Goal: Task Accomplishment & Management: Use online tool/utility

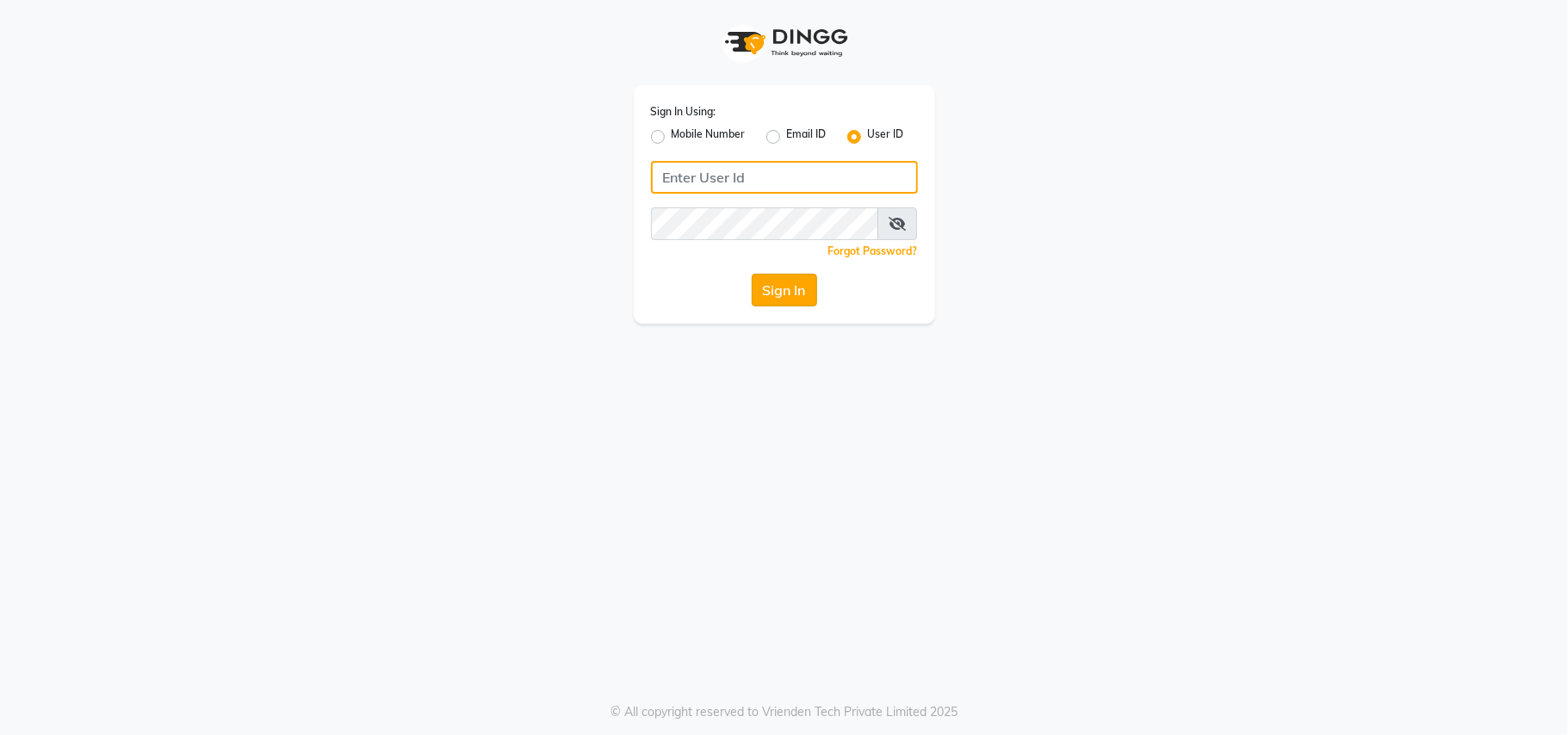
type input "bellezasalon"
click at [777, 296] on button "Sign In" at bounding box center [785, 290] width 66 height 33
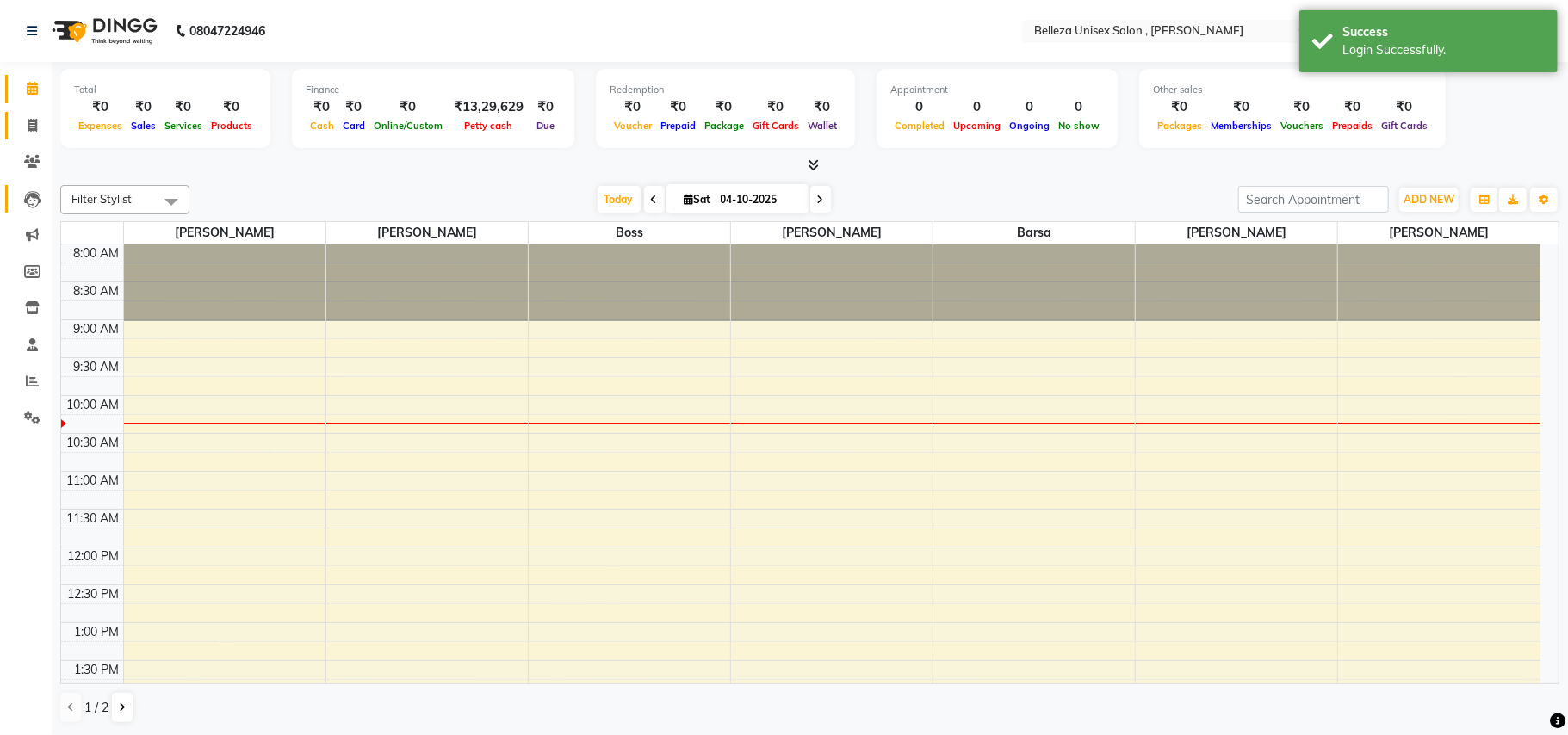
click at [33, 124] on icon at bounding box center [33, 124] width 10 height 13
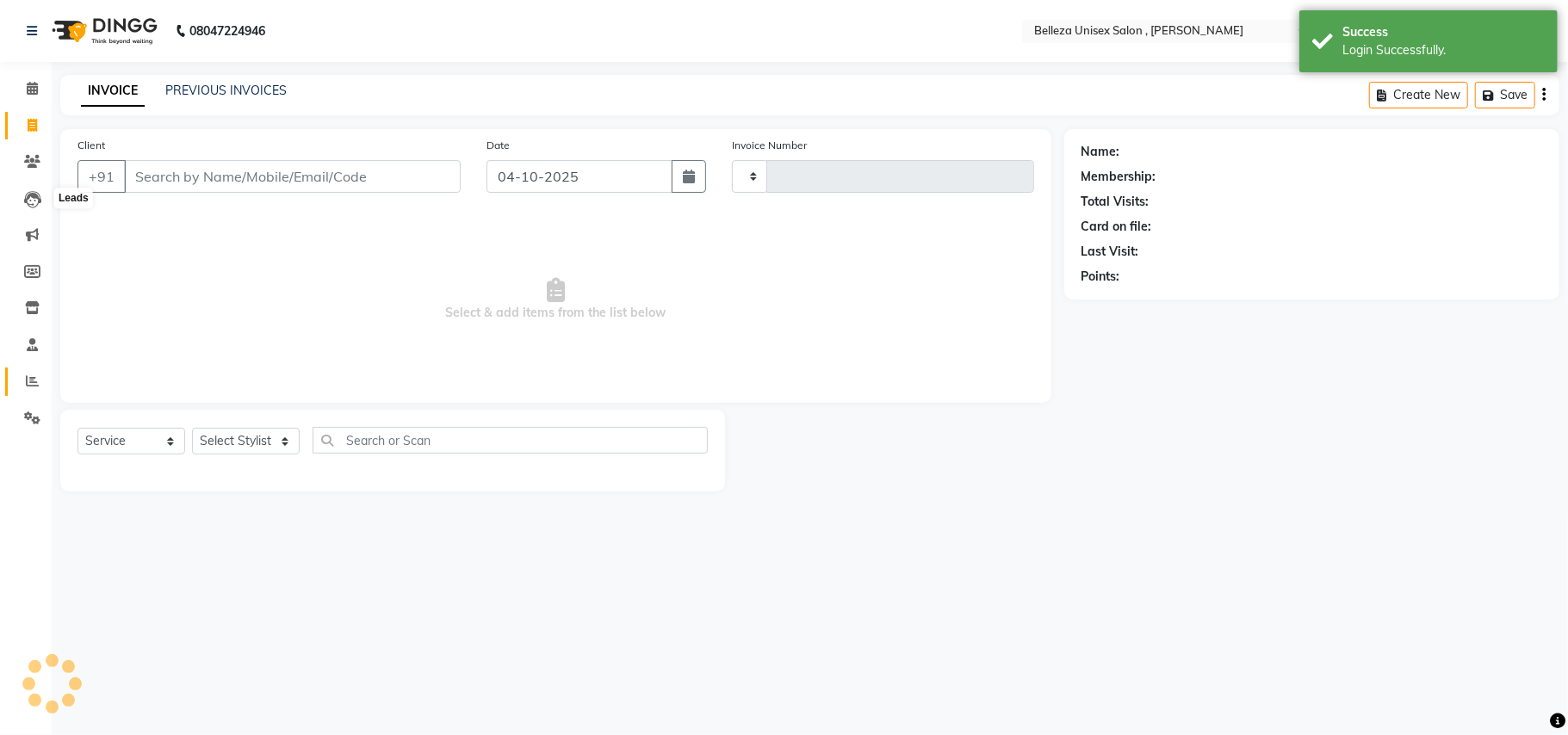
click at [35, 379] on icon at bounding box center [32, 380] width 13 height 13
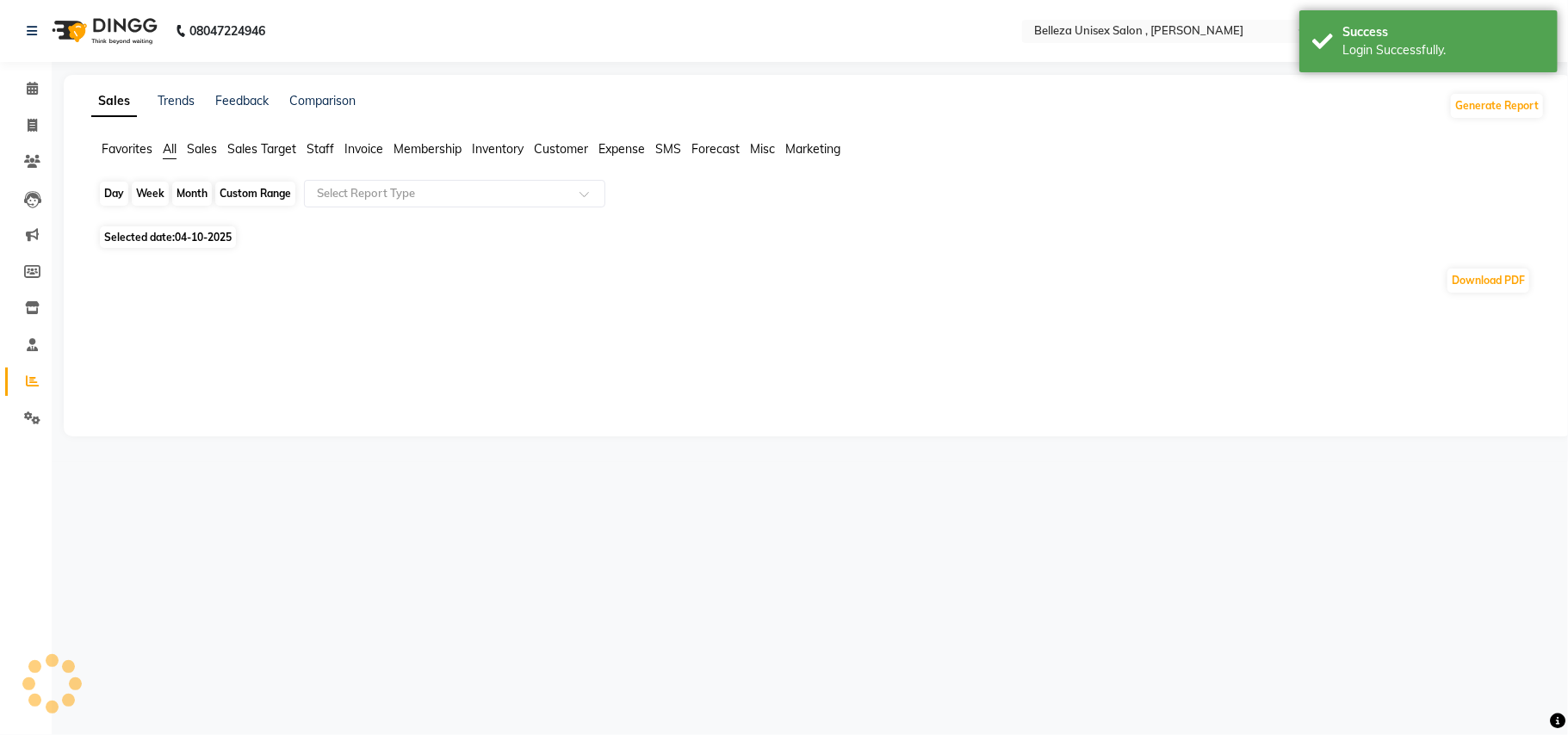
click at [109, 193] on div "Day" at bounding box center [114, 193] width 29 height 24
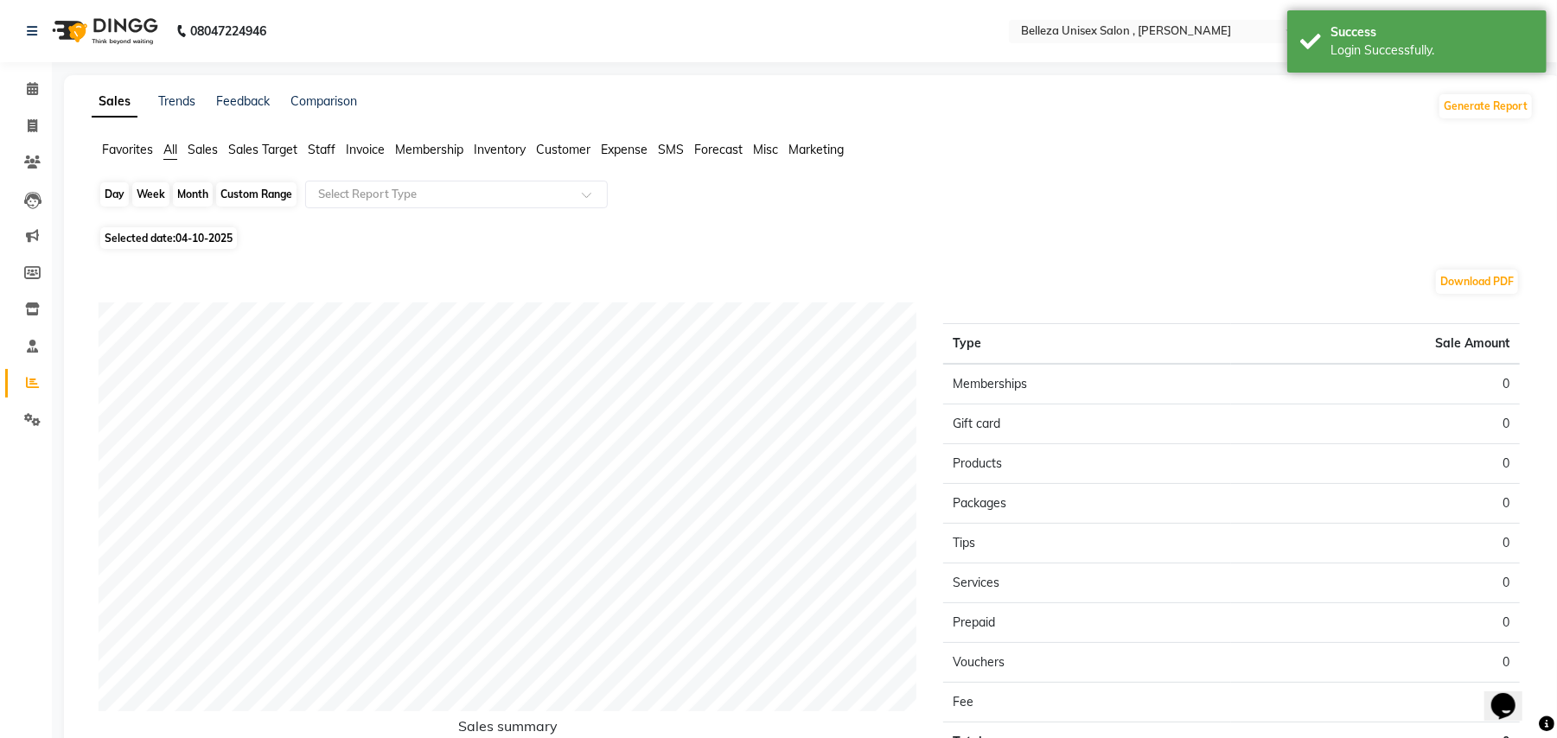
click at [111, 198] on div "Day" at bounding box center [114, 194] width 29 height 24
select select "10"
select select "2025"
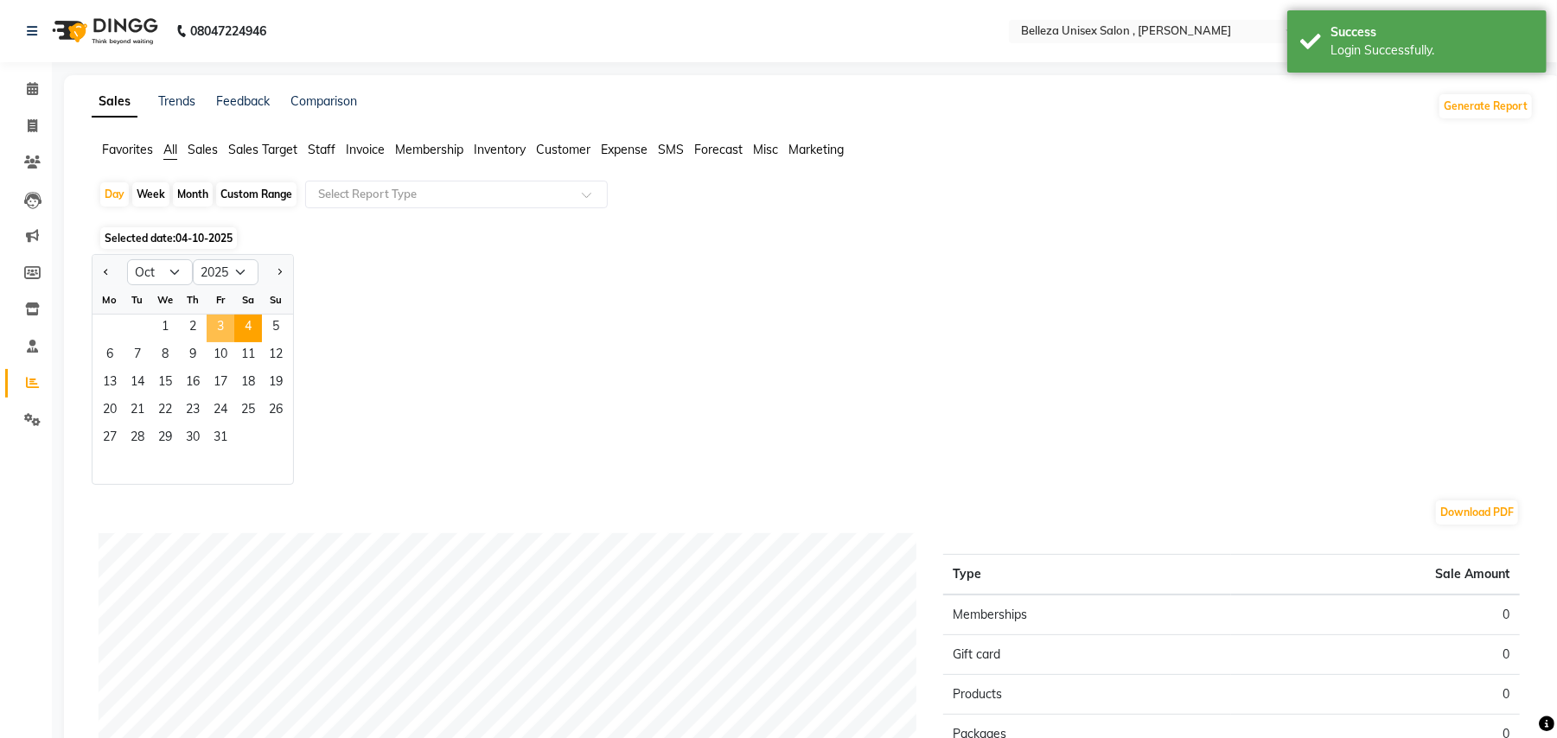
click at [221, 320] on span "3" at bounding box center [221, 329] width 28 height 28
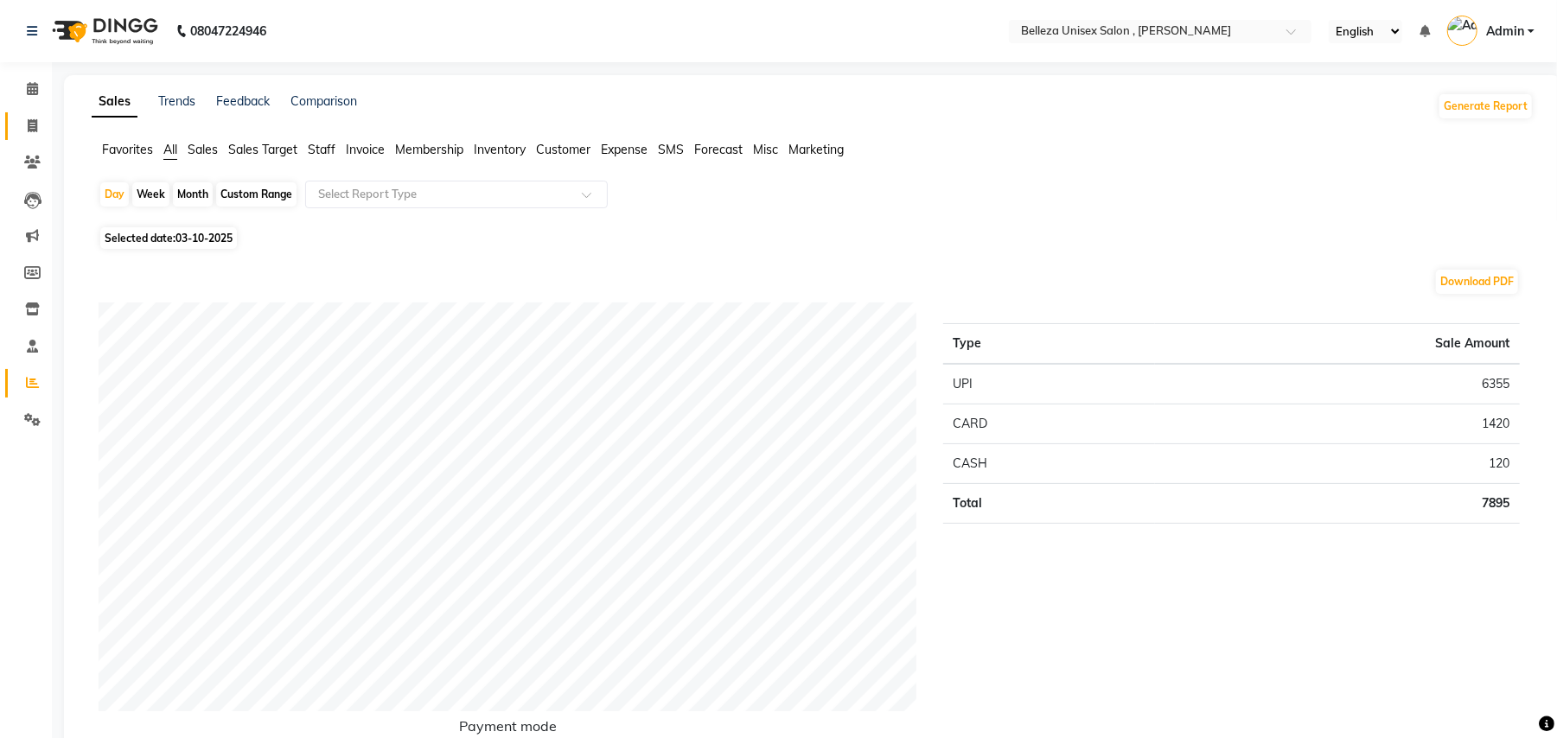
click at [11, 115] on link "Invoice" at bounding box center [25, 126] width 41 height 29
select select "service"
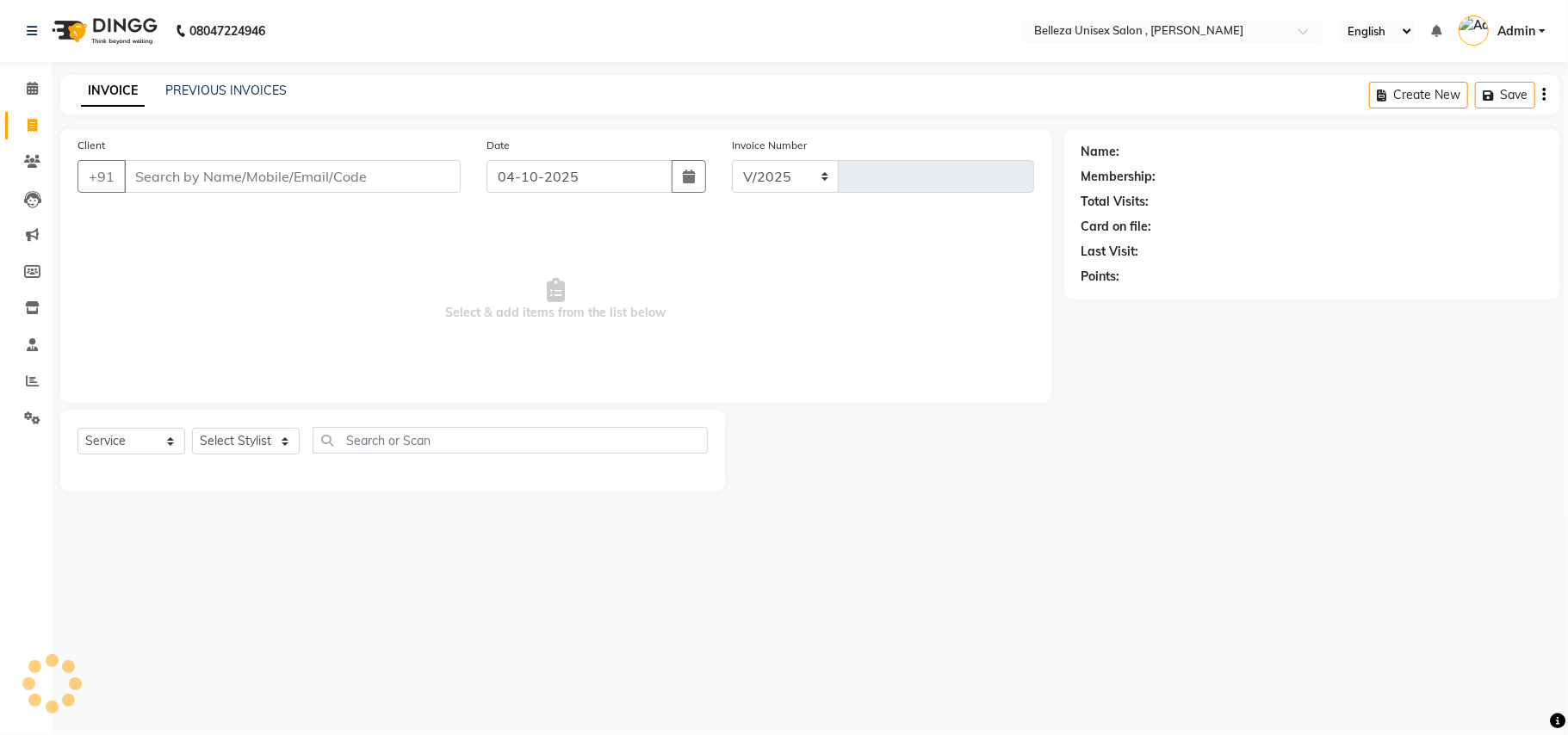
select select "4047"
type input "3950"
click at [238, 179] on input "Client" at bounding box center [292, 176] width 337 height 33
select select "product"
